Goal: Information Seeking & Learning: Learn about a topic

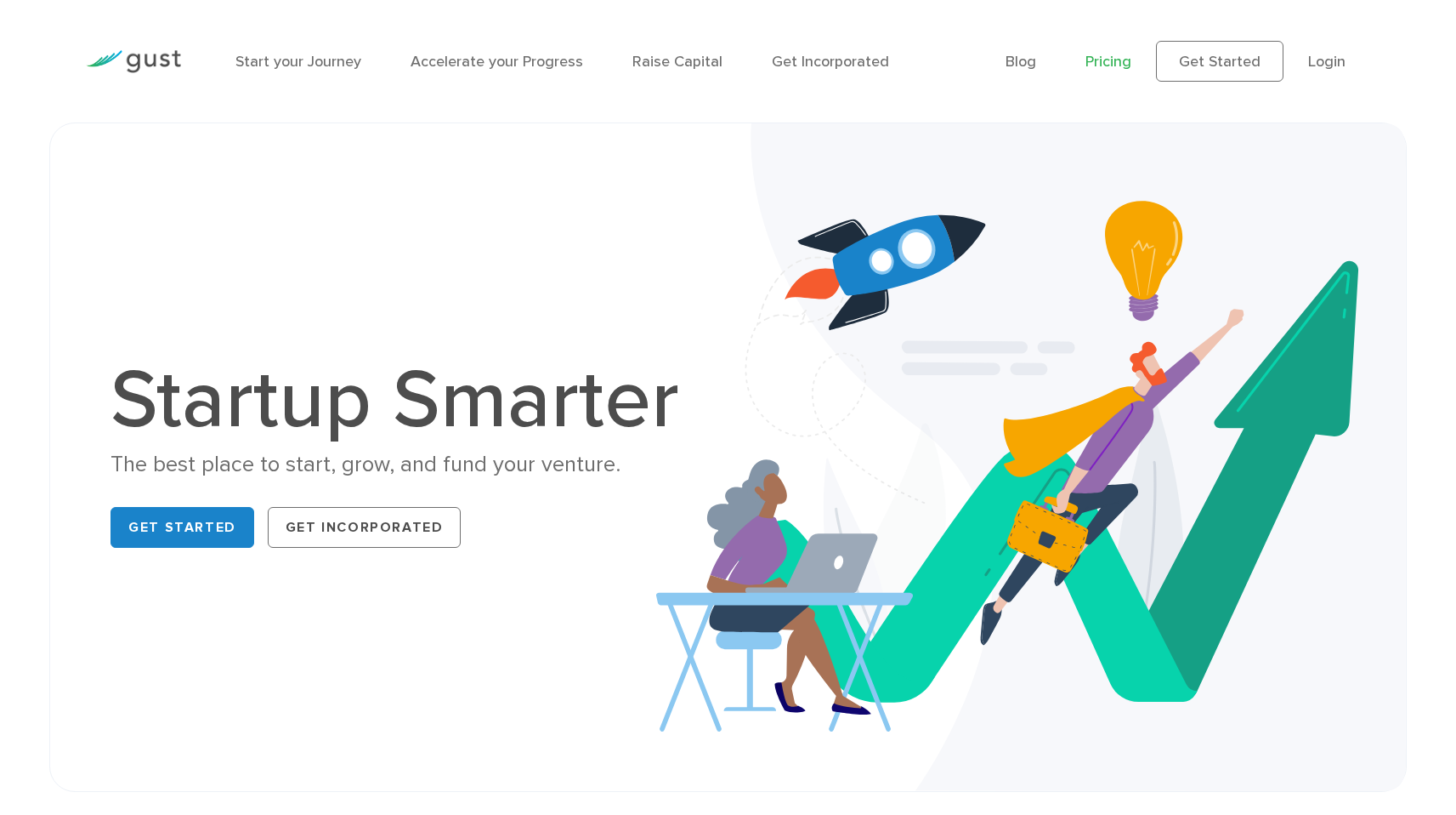
click at [1110, 56] on link "Pricing" at bounding box center [1108, 61] width 45 height 17
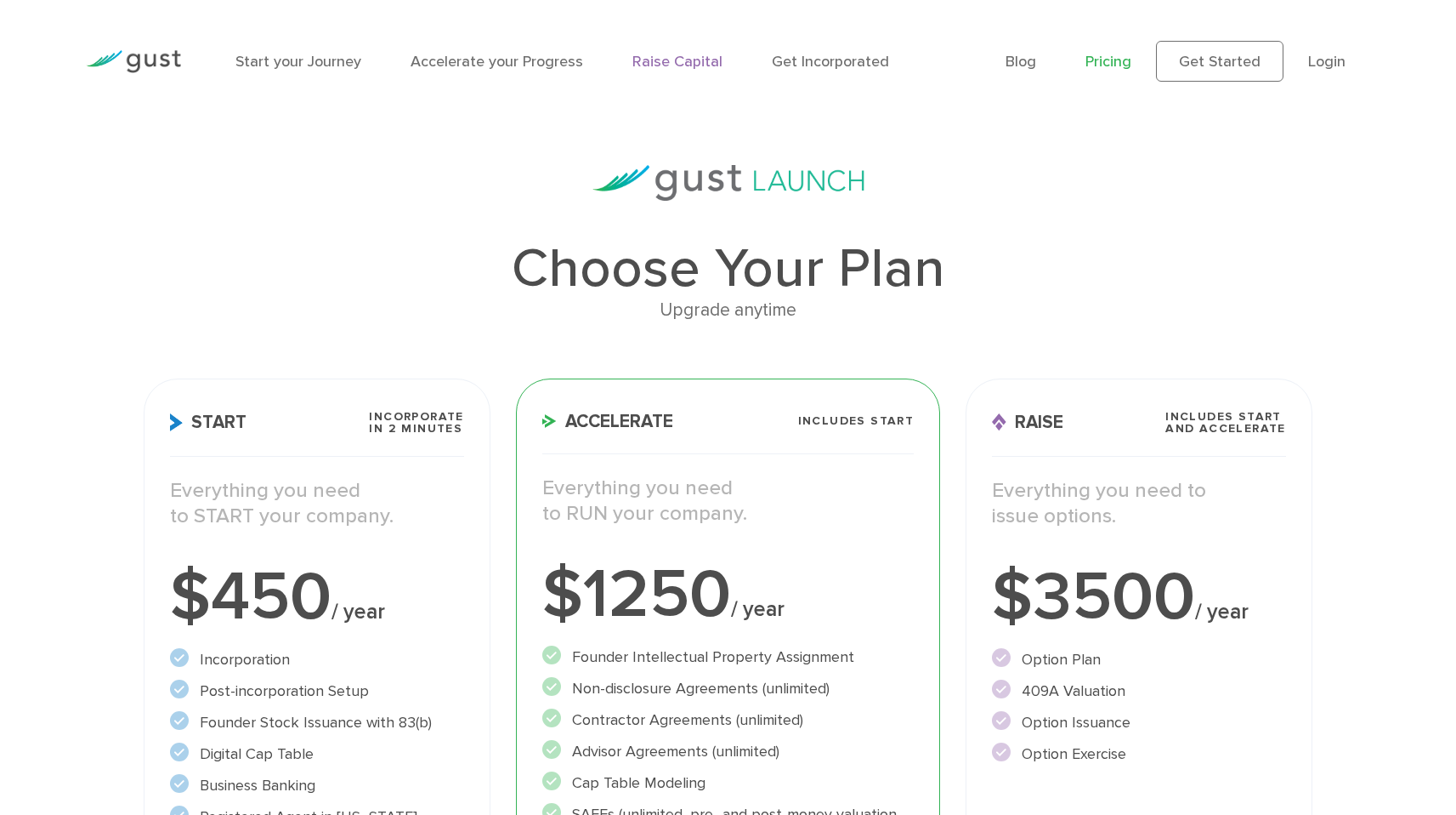
click at [700, 60] on link "Raise Capital" at bounding box center [677, 61] width 90 height 17
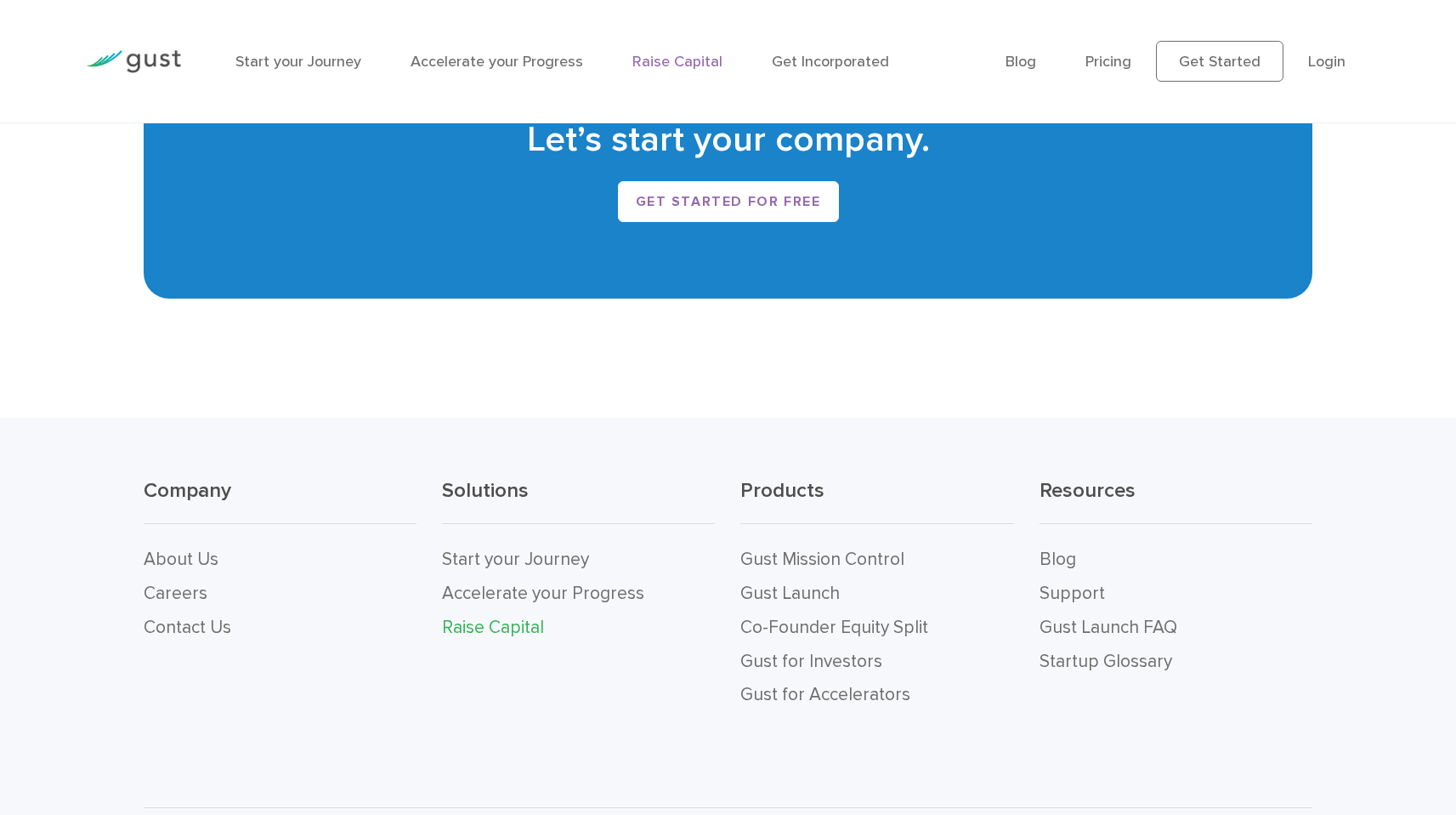
scroll to position [3400, 0]
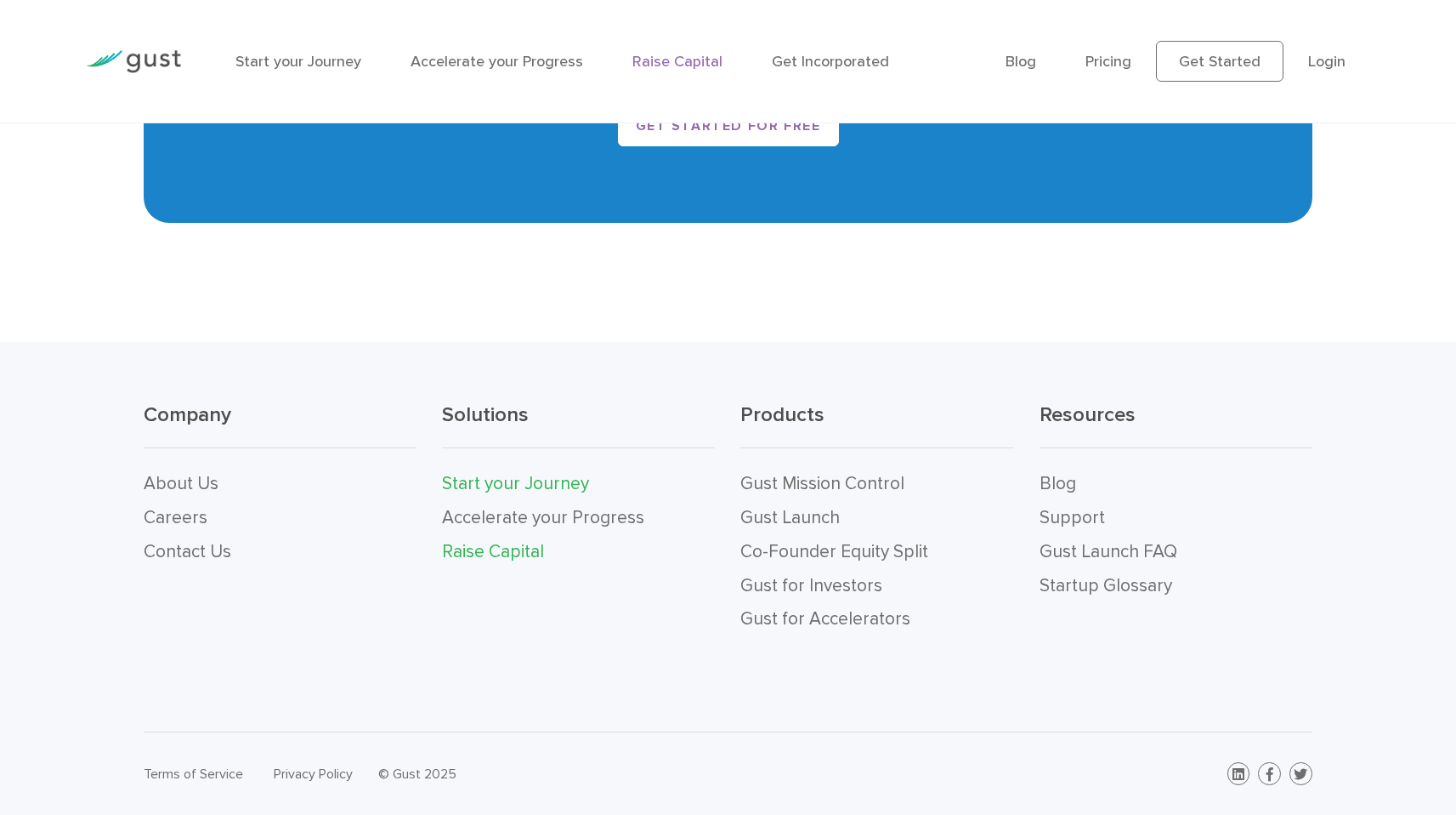
click at [497, 483] on link "Start your Journey" at bounding box center [516, 483] width 147 height 21
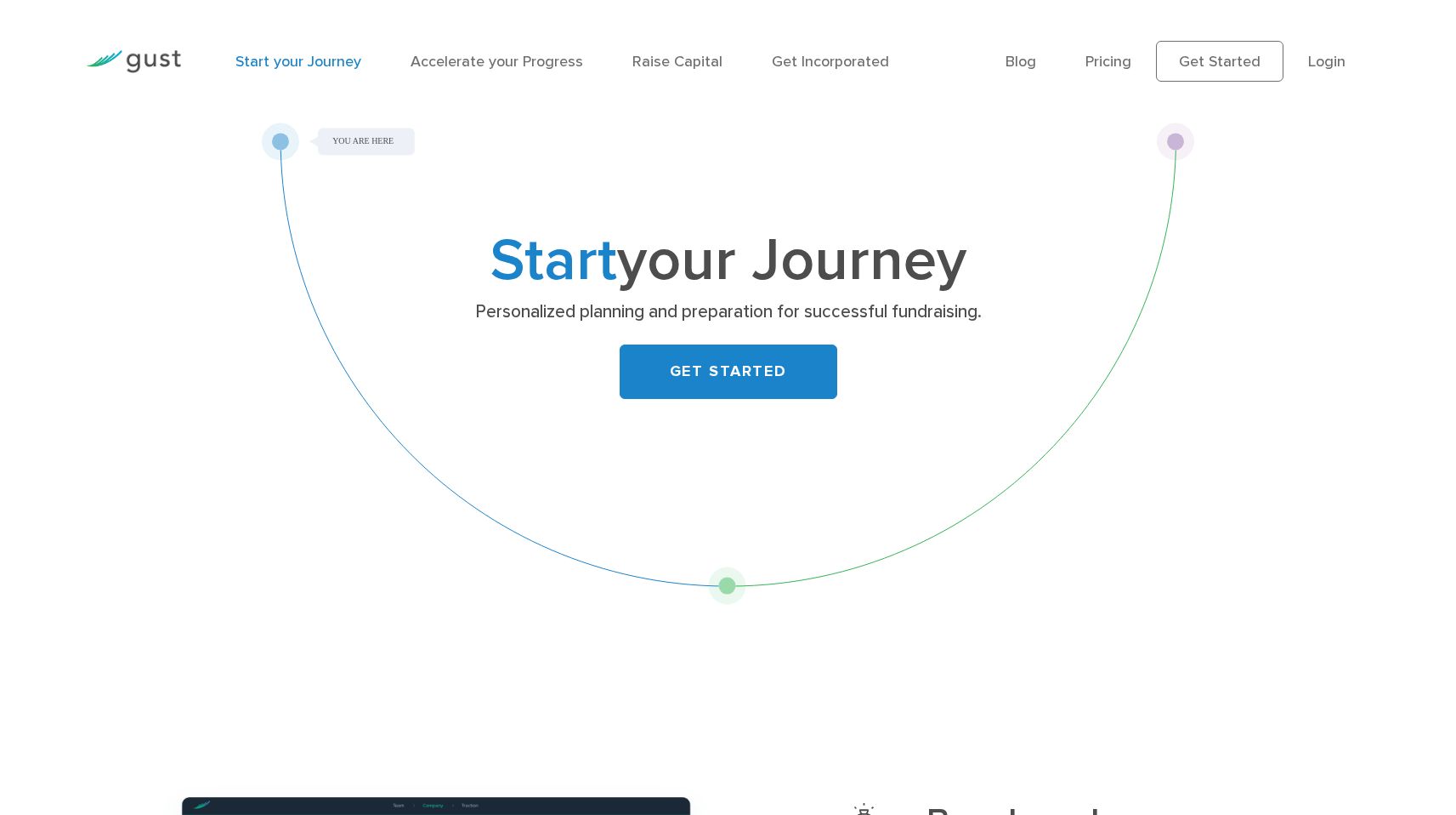
click at [323, 67] on link "Start your Journey" at bounding box center [298, 61] width 126 height 17
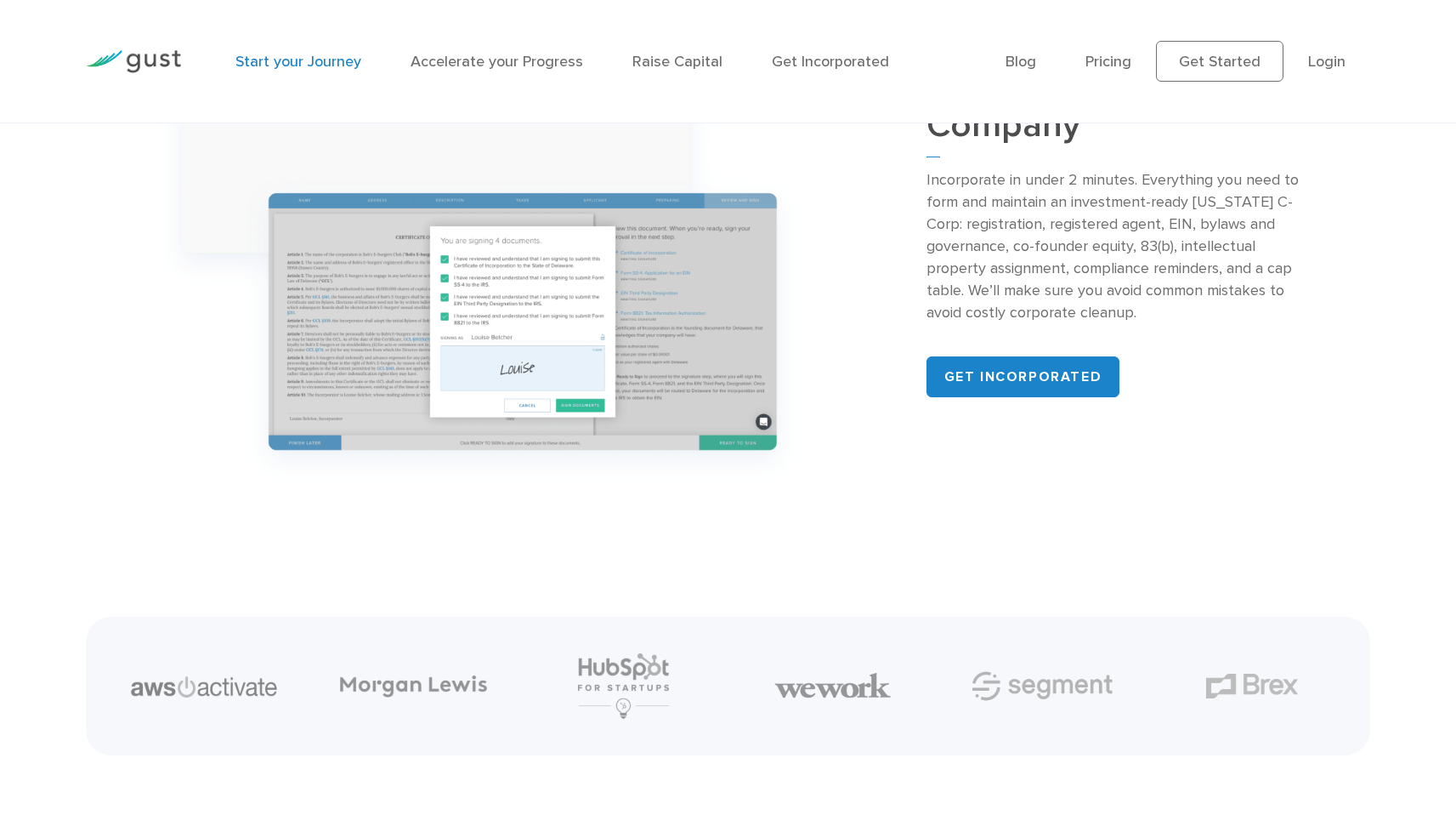
scroll to position [2098, 0]
click at [961, 375] on link "Get incorporated" at bounding box center [1023, 376] width 193 height 41
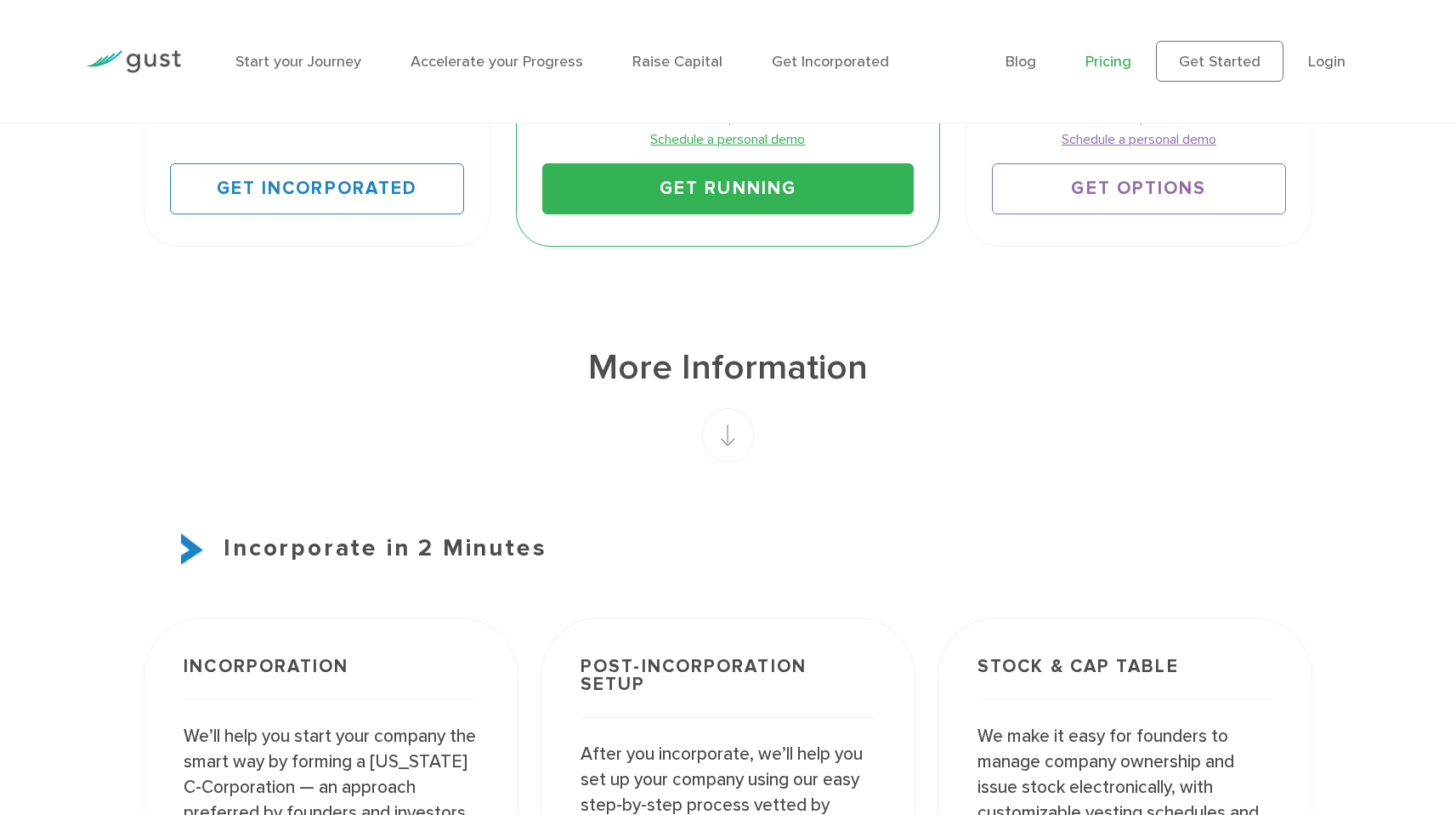
scroll to position [929, 0]
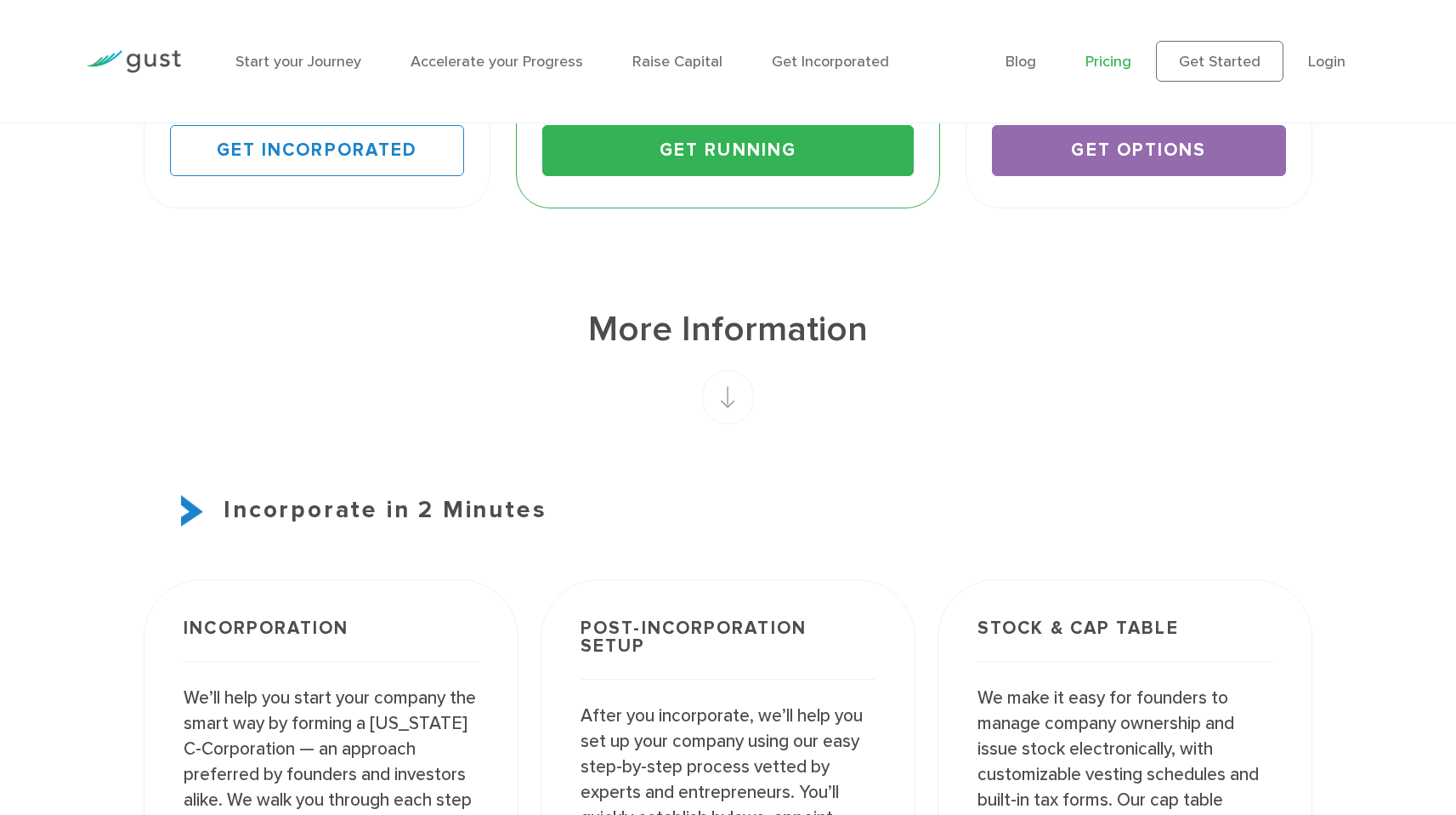
click at [1106, 158] on link "Get Options" at bounding box center [1139, 150] width 294 height 51
